Goal: Book appointment/travel/reservation

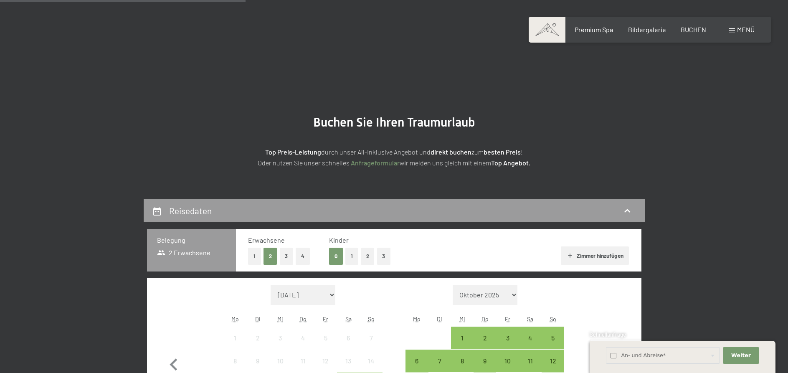
scroll to position [256, 0]
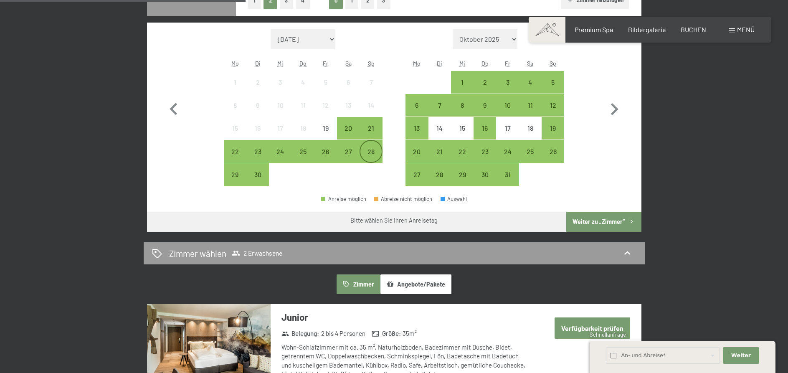
click at [376, 159] on div "28" at bounding box center [370, 158] width 21 height 21
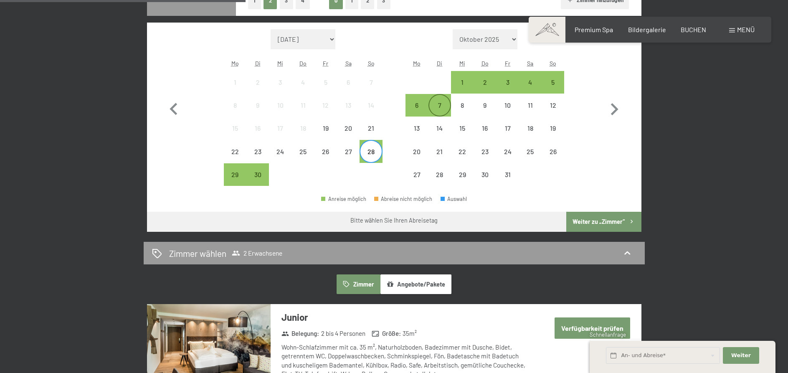
click at [442, 113] on div "7" at bounding box center [439, 112] width 21 height 21
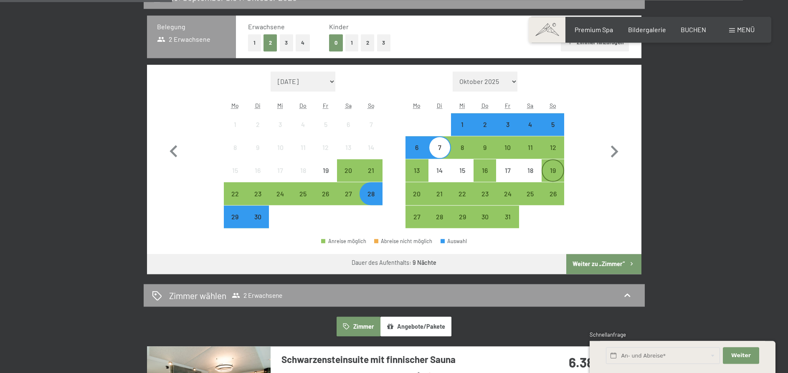
scroll to position [170, 0]
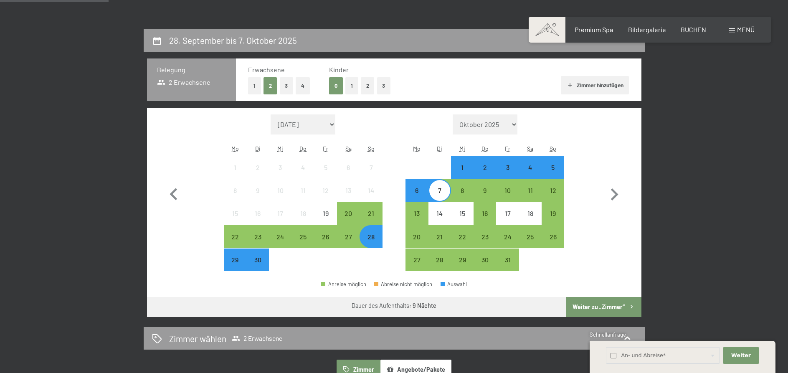
click at [265, 268] on div "30" at bounding box center [257, 266] width 21 height 21
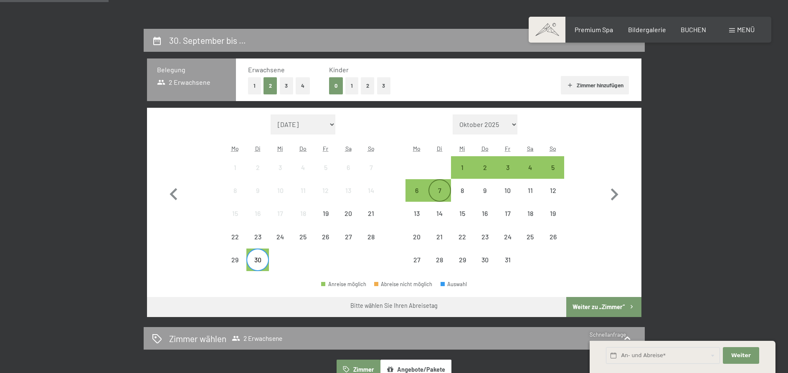
click at [450, 199] on div "7" at bounding box center [439, 197] width 21 height 21
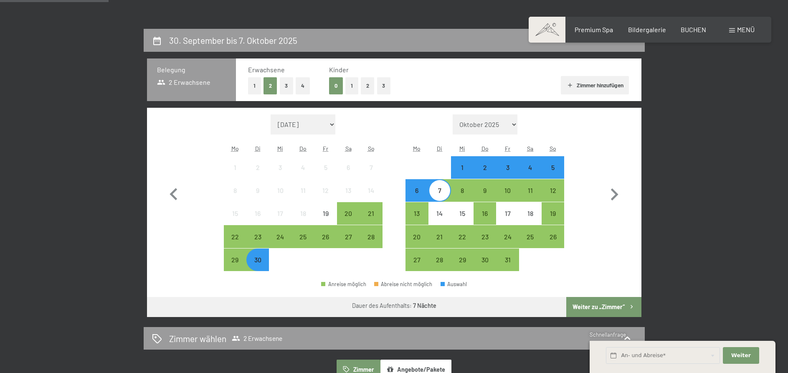
click at [485, 169] on div "2" at bounding box center [485, 174] width 21 height 21
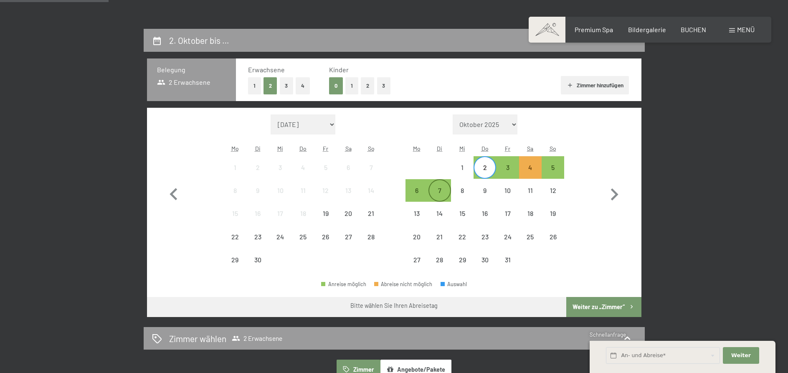
click at [449, 194] on div "7" at bounding box center [439, 197] width 21 height 21
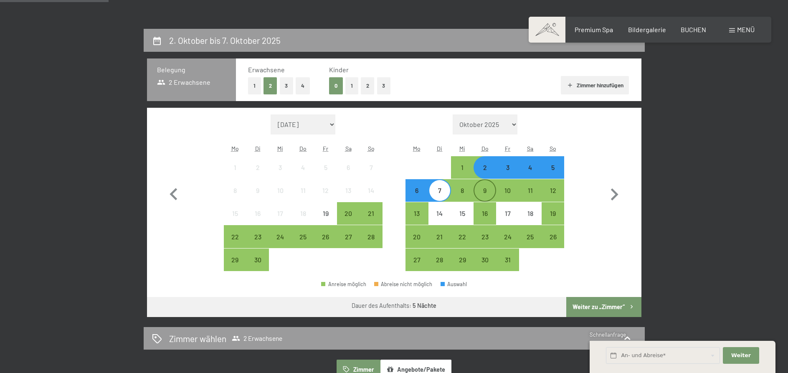
click at [487, 198] on div "9" at bounding box center [485, 197] width 21 height 21
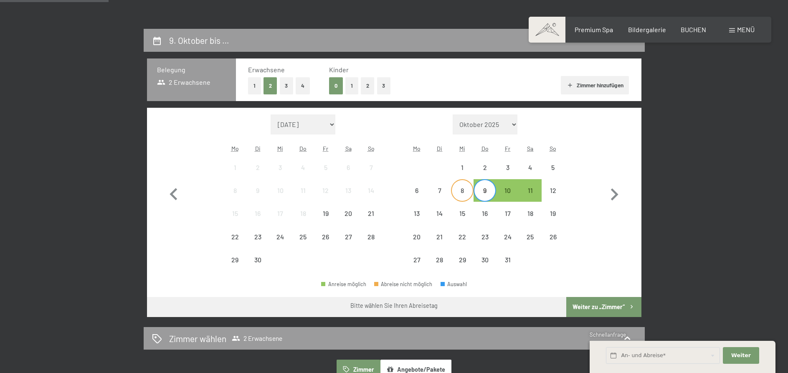
click at [453, 194] on div "8" at bounding box center [462, 197] width 21 height 21
click at [492, 192] on div "9" at bounding box center [485, 197] width 21 height 21
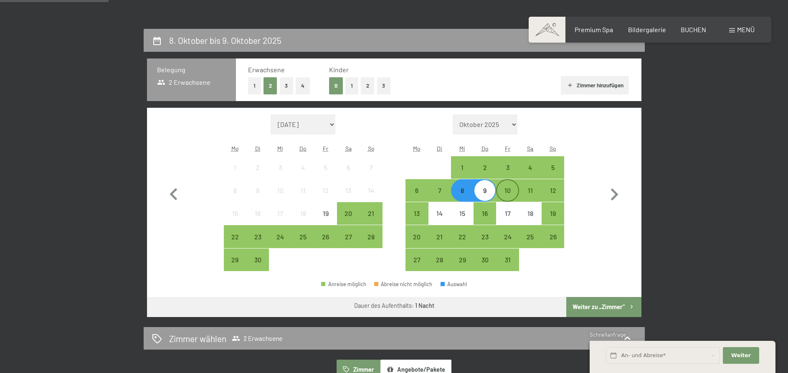
click at [502, 192] on div "10" at bounding box center [507, 197] width 21 height 21
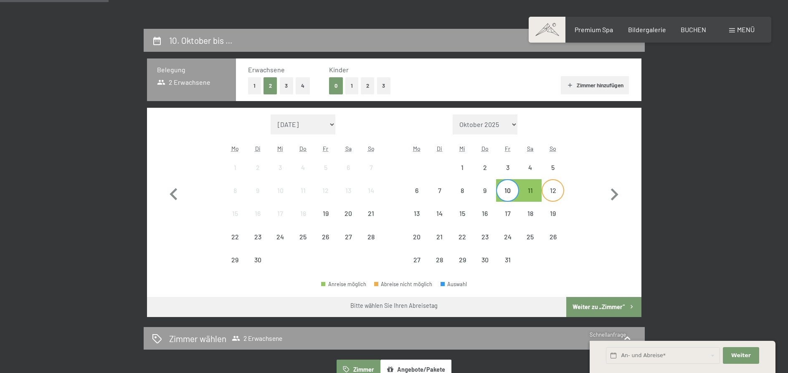
click at [549, 190] on div "12" at bounding box center [553, 197] width 21 height 21
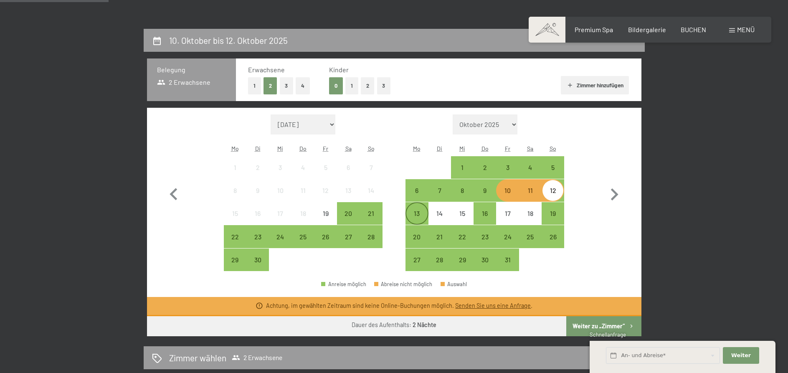
click at [427, 216] on div "13" at bounding box center [416, 220] width 21 height 21
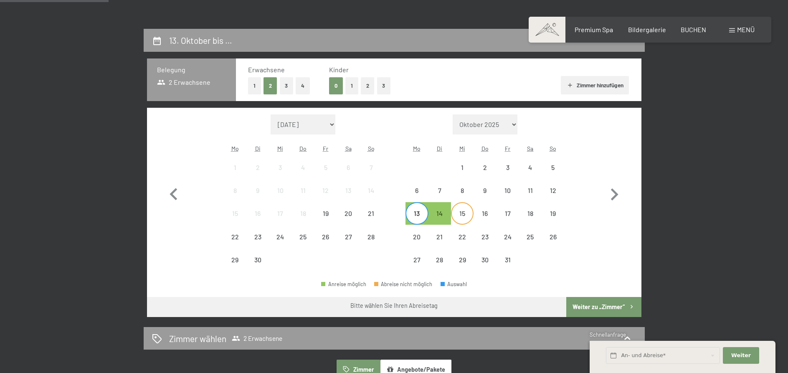
click at [462, 210] on div "15" at bounding box center [462, 220] width 21 height 21
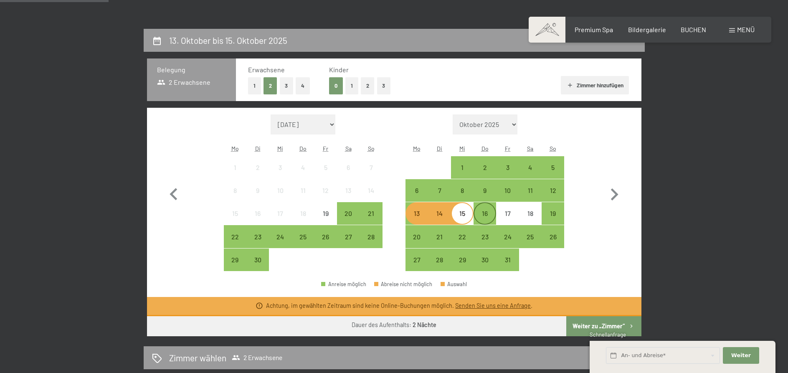
click at [495, 221] on div "16" at bounding box center [485, 220] width 21 height 21
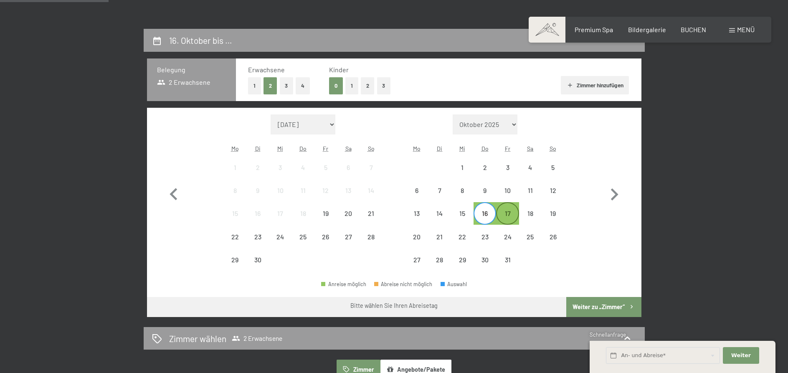
click at [510, 216] on div "17" at bounding box center [507, 220] width 21 height 21
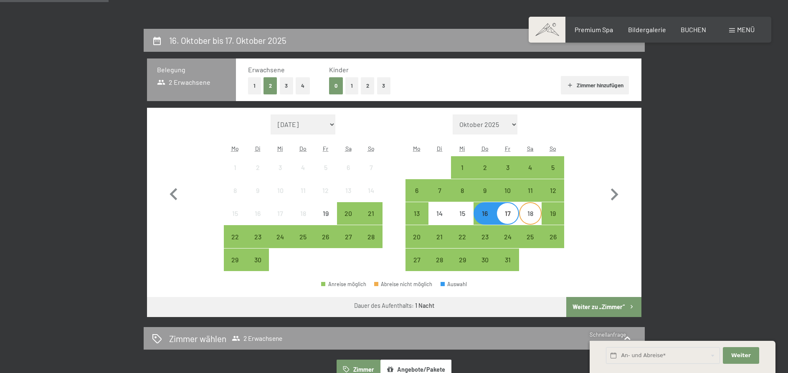
click at [533, 216] on div "18" at bounding box center [530, 220] width 21 height 21
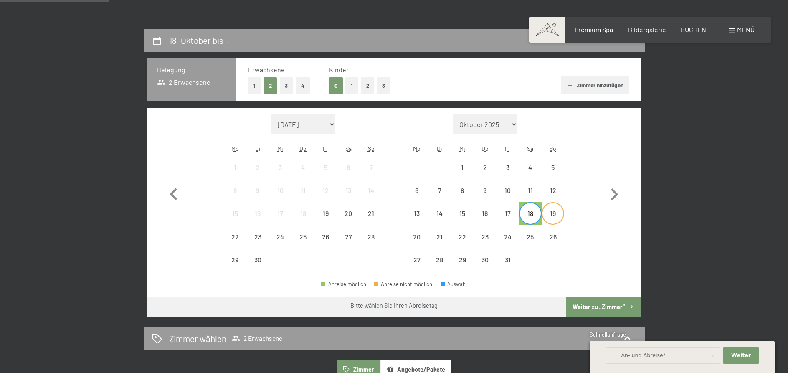
click at [552, 216] on div "19" at bounding box center [553, 220] width 21 height 21
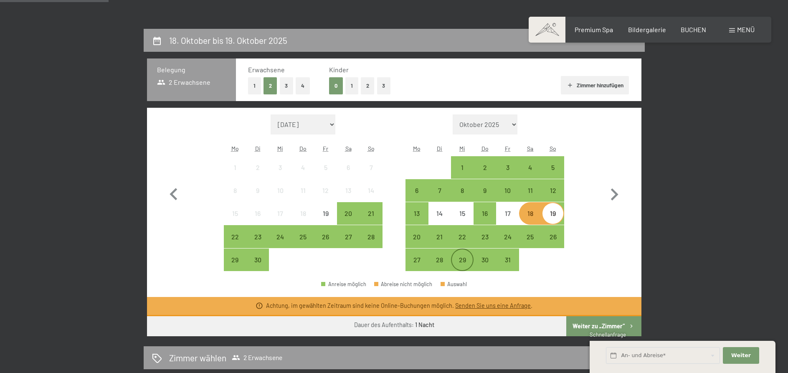
click at [454, 261] on div "29" at bounding box center [462, 266] width 21 height 21
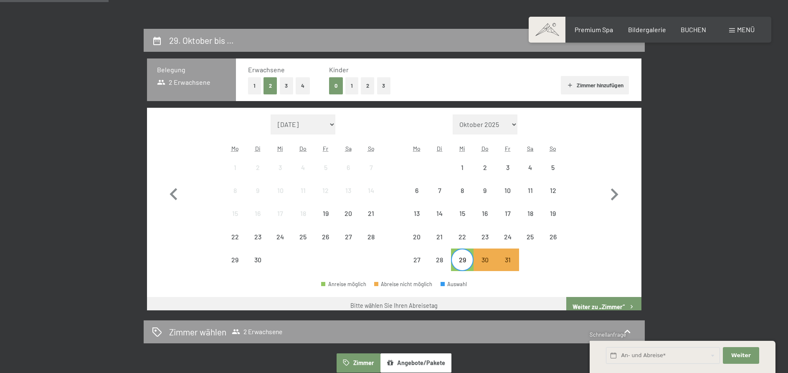
click at [454, 261] on div "29" at bounding box center [462, 266] width 21 height 21
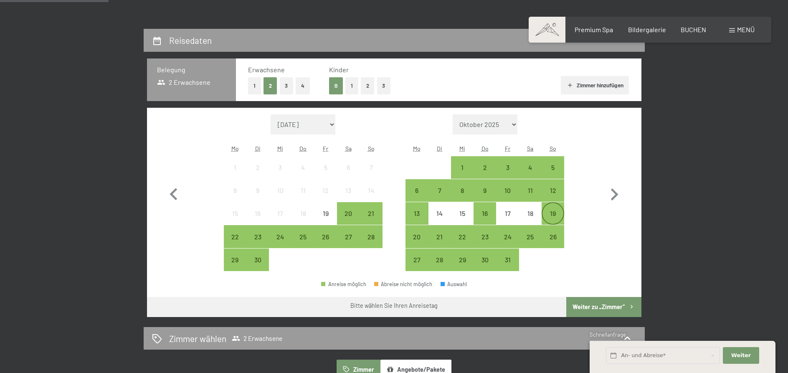
click at [547, 214] on div "19" at bounding box center [553, 220] width 21 height 21
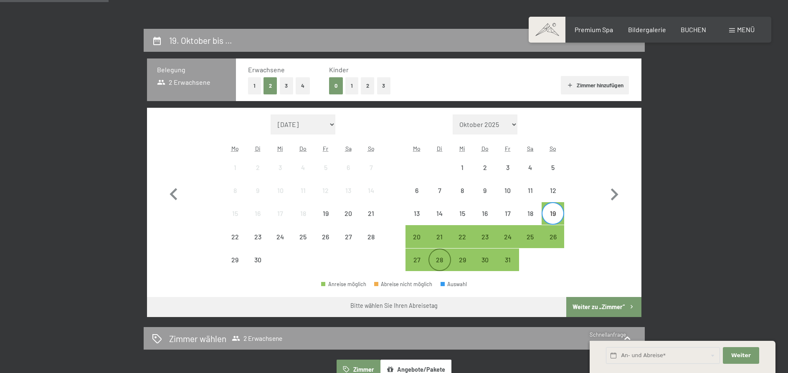
click at [436, 263] on div "28" at bounding box center [439, 266] width 21 height 21
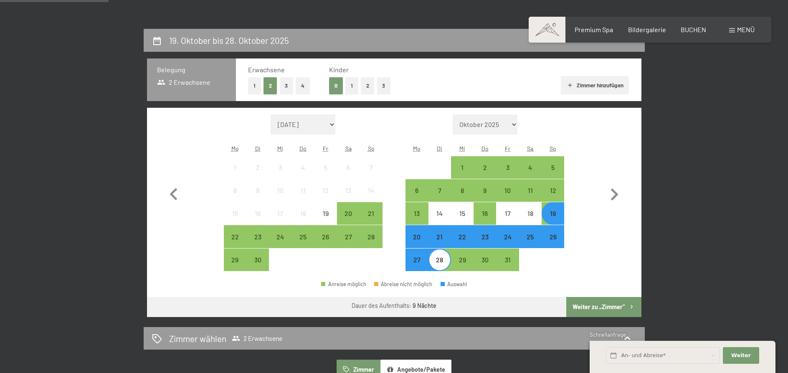
click at [597, 311] on button "Weiter zu „Zimmer“" at bounding box center [603, 307] width 75 height 20
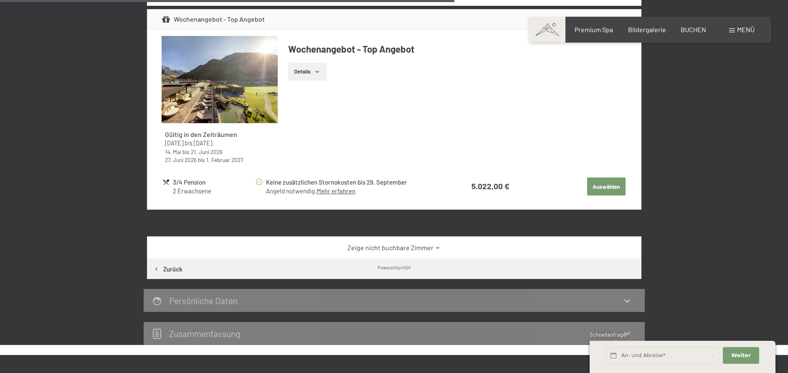
scroll to position [796, 0]
